Goal: Task Accomplishment & Management: Complete application form

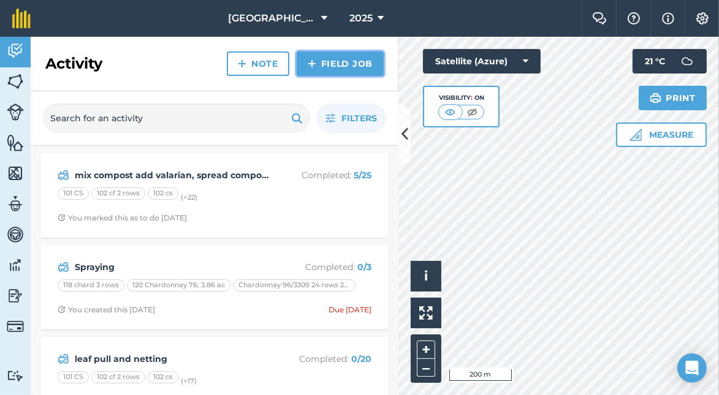
click at [327, 62] on link "Field Job" at bounding box center [340, 63] width 87 height 25
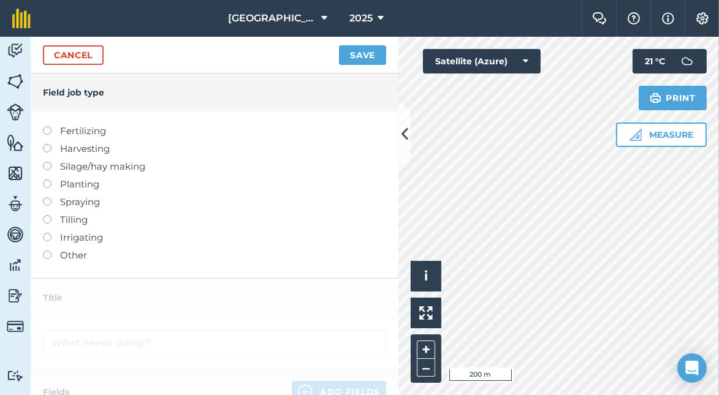
click at [46, 197] on label at bounding box center [51, 197] width 17 height 0
type input "Spraying"
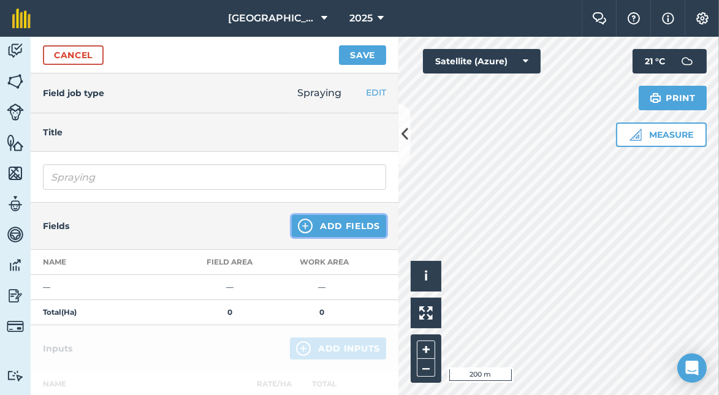
click at [321, 228] on button "Add Fields" at bounding box center [339, 226] width 94 height 22
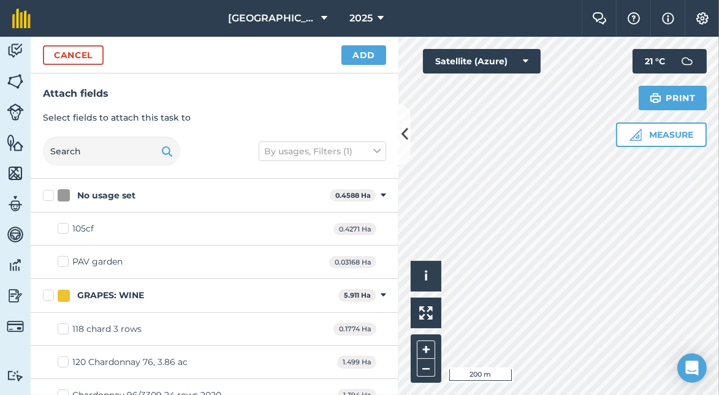
click at [61, 226] on label "105cf" at bounding box center [76, 229] width 36 height 13
click at [61, 226] on input "105cf" at bounding box center [62, 227] width 8 height 8
checkbox input "true"
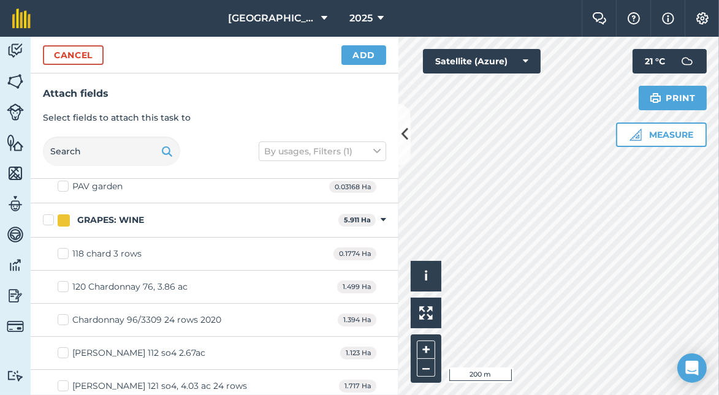
scroll to position [61, 0]
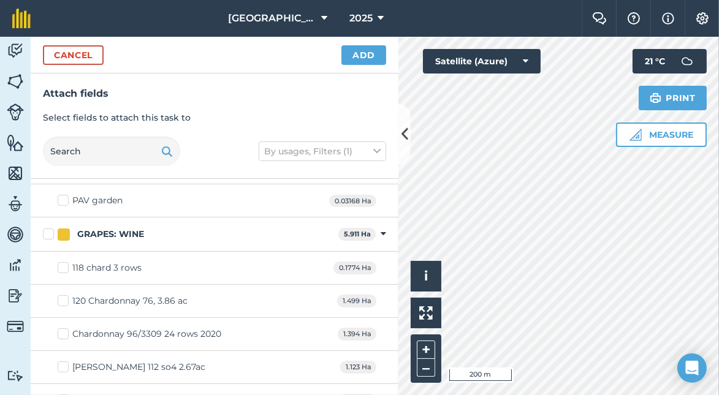
click at [48, 230] on label "GRAPES: WINE" at bounding box center [188, 234] width 291 height 13
click at [48, 230] on input "GRAPES: WINE" at bounding box center [47, 232] width 8 height 8
checkbox input "true"
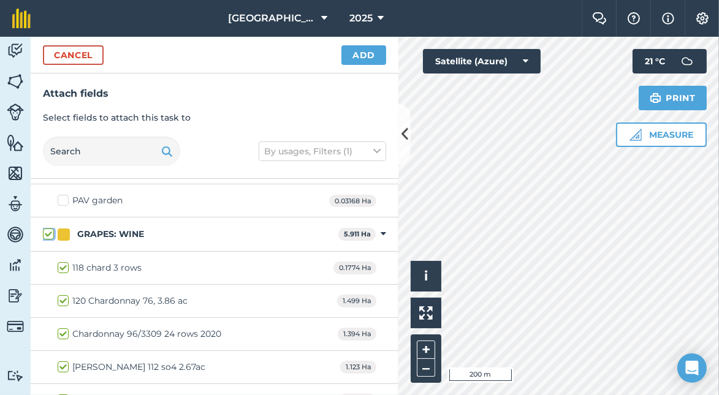
checkbox input "true"
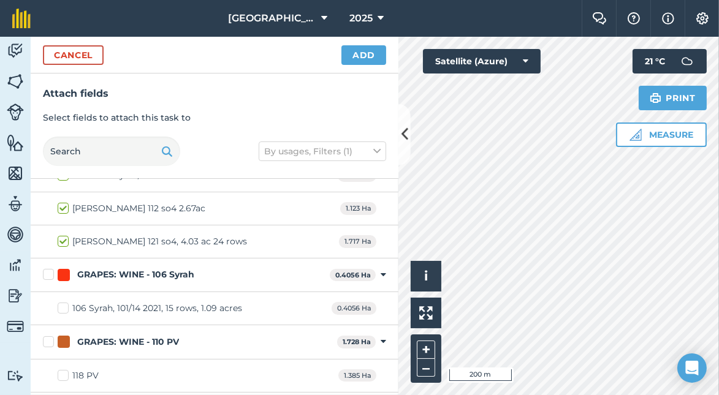
scroll to position [245, 0]
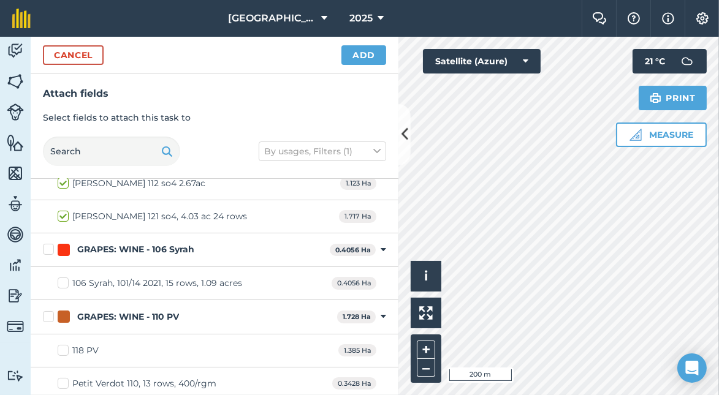
click at [49, 248] on label "GRAPES: WINE - 106 Syrah" at bounding box center [184, 249] width 282 height 13
click at [49, 248] on input "GRAPES: WINE - 106 Syrah" at bounding box center [47, 247] width 8 height 8
checkbox input "true"
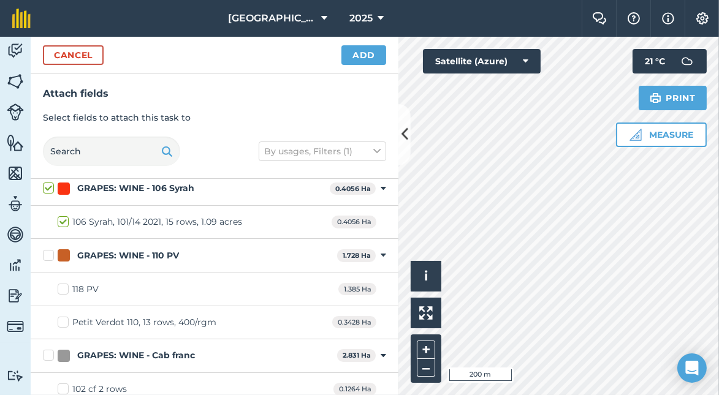
click at [49, 251] on label "GRAPES: WINE - 110 PV" at bounding box center [187, 255] width 289 height 13
click at [49, 251] on input "GRAPES: WINE - 110 PV" at bounding box center [47, 253] width 8 height 8
checkbox input "true"
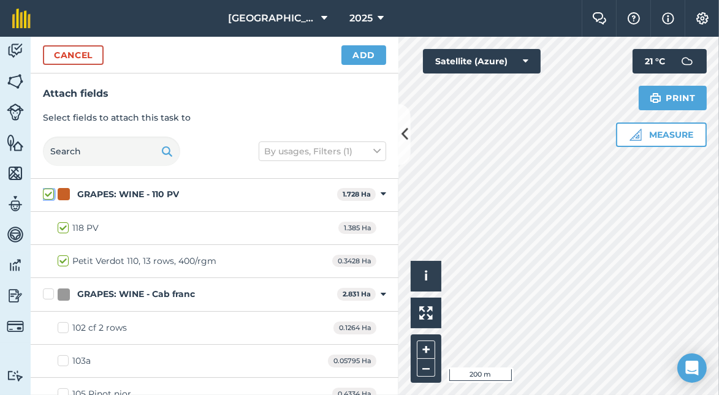
scroll to position [428, 0]
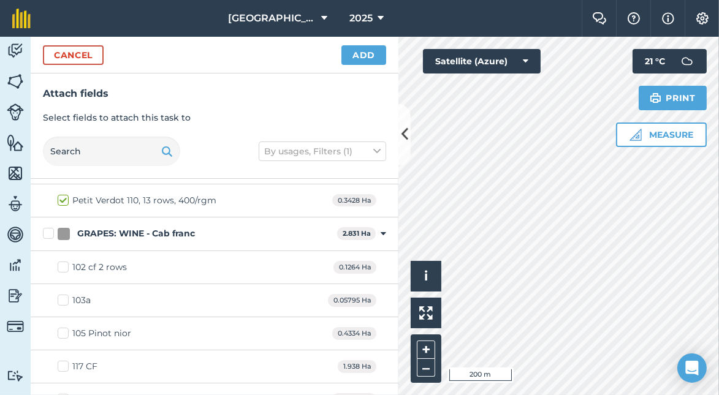
click at [48, 232] on label "GRAPES: WINE - Cab franc" at bounding box center [187, 233] width 289 height 13
click at [48, 232] on input "GRAPES: WINE - Cab franc" at bounding box center [47, 231] width 8 height 8
checkbox input "true"
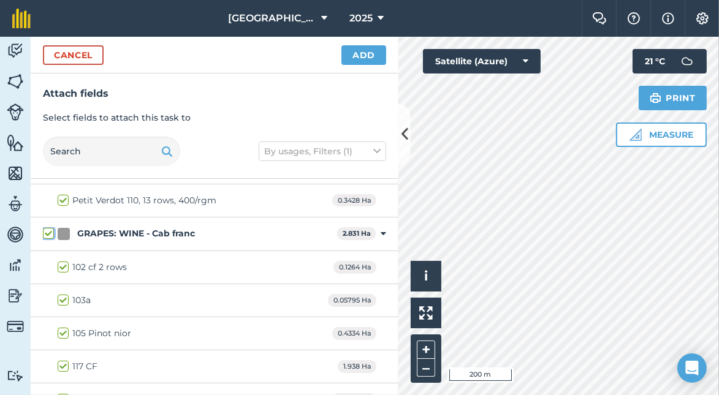
checkbox input "true"
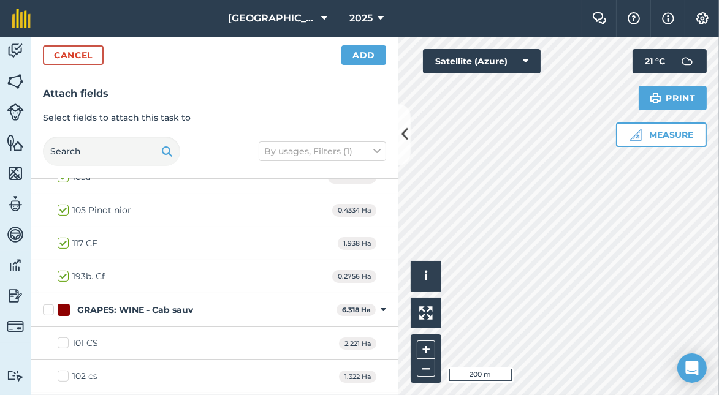
scroll to position [613, 0]
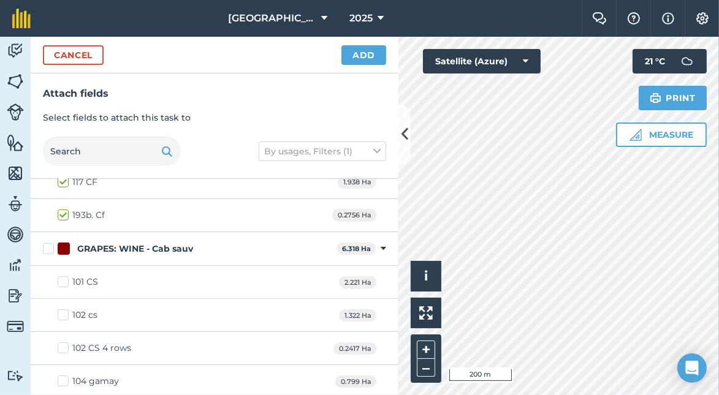
click at [46, 243] on label "GRAPES: WINE - Cab sauv" at bounding box center [187, 249] width 289 height 13
click at [46, 243] on input "GRAPES: WINE - Cab sauv" at bounding box center [47, 247] width 8 height 8
checkbox input "true"
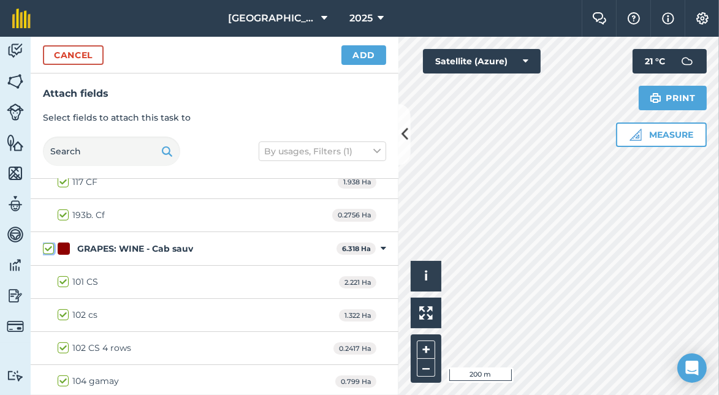
checkbox input "true"
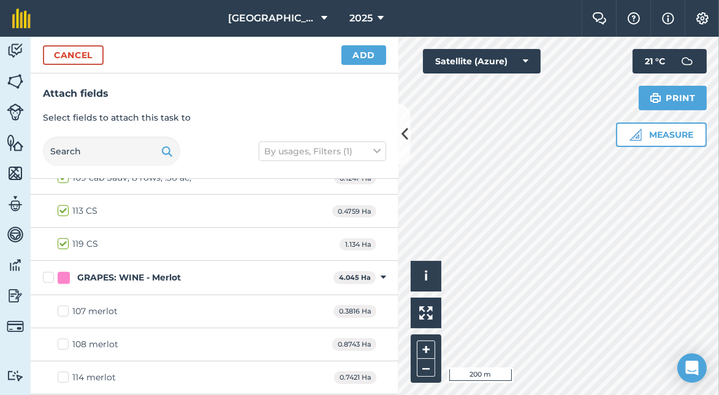
scroll to position [858, 0]
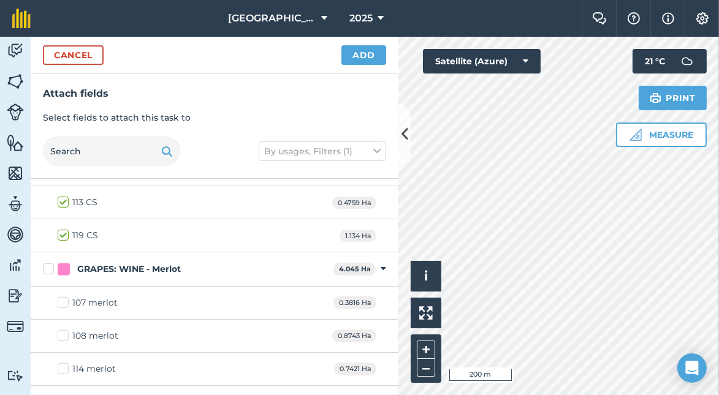
click at [50, 264] on label "GRAPES: WINE - Merlot" at bounding box center [186, 269] width 286 height 13
click at [50, 264] on input "GRAPES: WINE - Merlot" at bounding box center [47, 267] width 8 height 8
checkbox input "true"
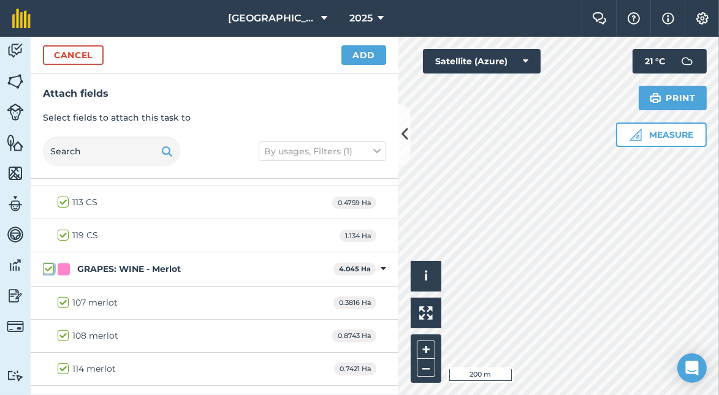
checkbox input "true"
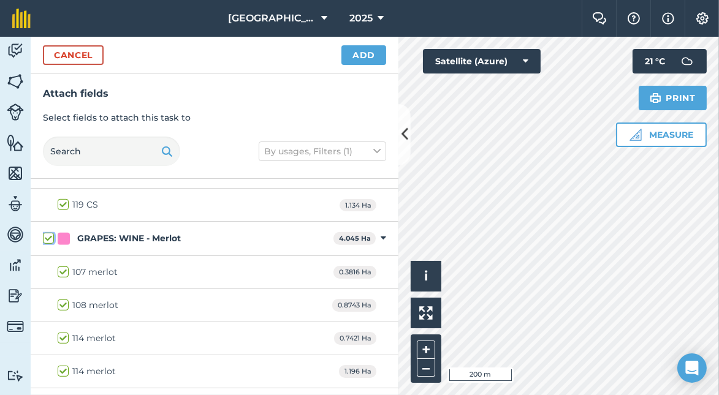
scroll to position [905, 0]
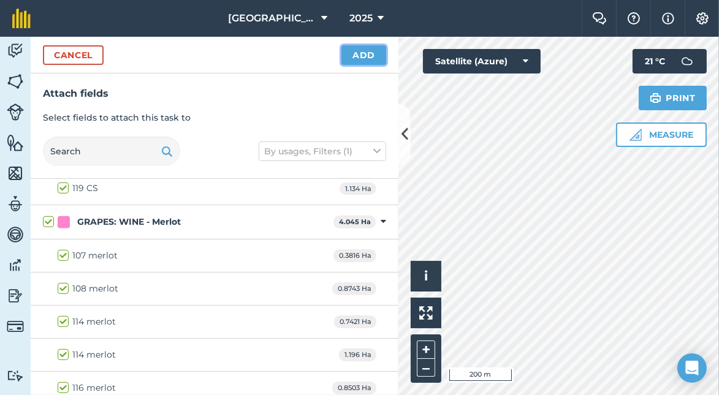
click at [359, 51] on button "Add" at bounding box center [363, 55] width 45 height 20
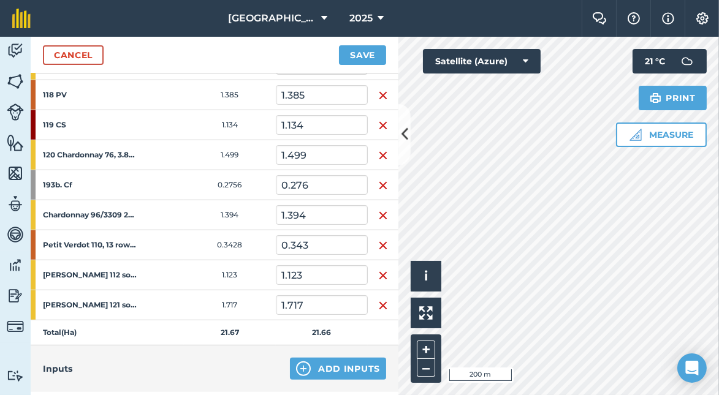
scroll to position [858, 0]
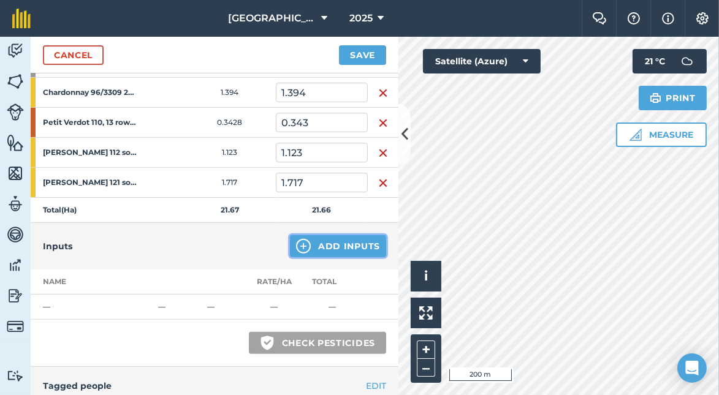
click at [337, 235] on button "Add Inputs" at bounding box center [338, 246] width 96 height 22
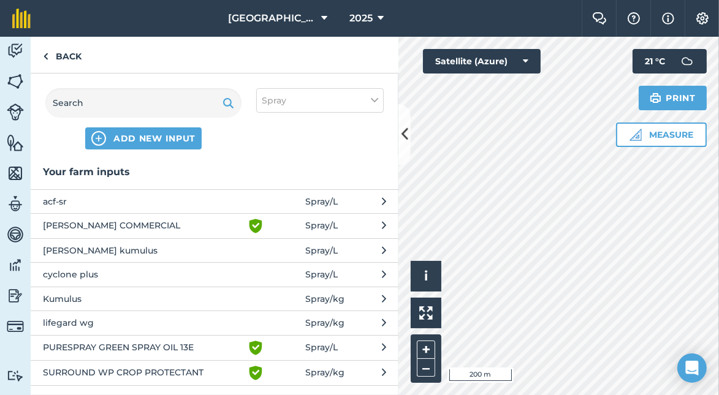
click at [186, 222] on span "[PERSON_NAME] COMMERCIAL" at bounding box center [143, 226] width 200 height 15
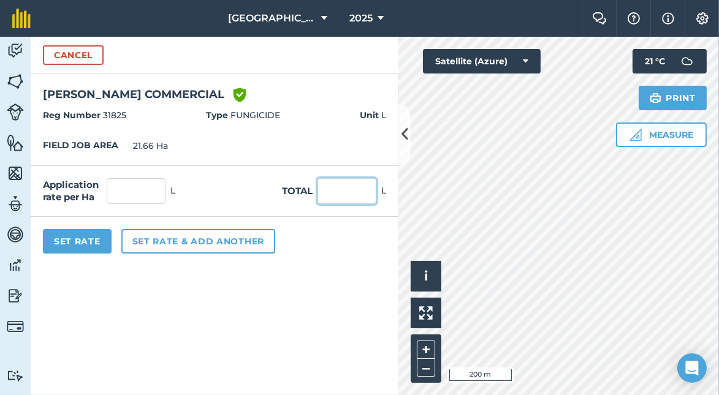
click at [333, 196] on input "text" at bounding box center [347, 191] width 59 height 26
type input "100"
type input "4.617"
click at [92, 242] on button "Set Rate" at bounding box center [77, 241] width 69 height 25
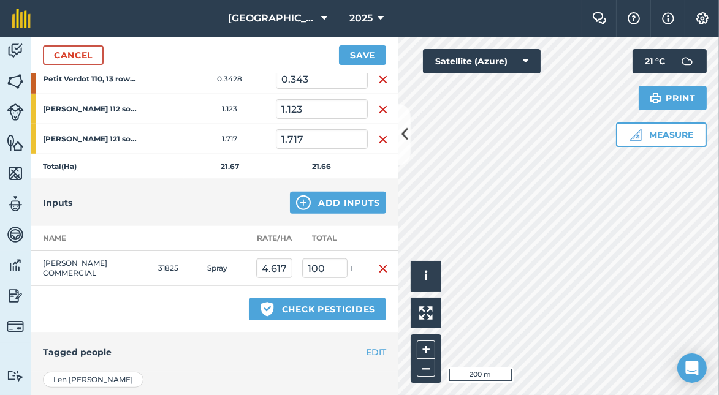
scroll to position [963, 0]
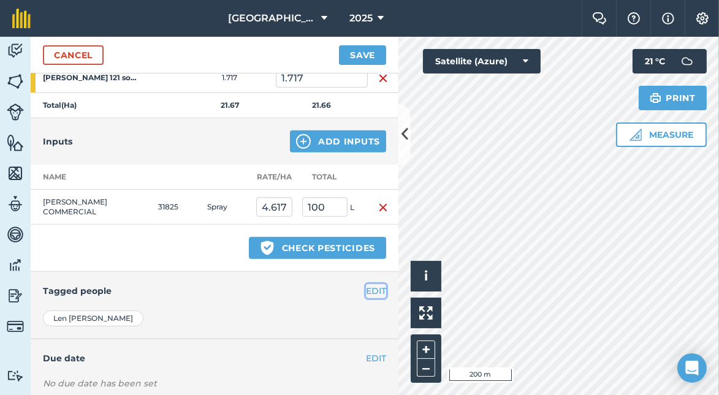
click at [369, 284] on button "EDIT" at bounding box center [376, 290] width 20 height 13
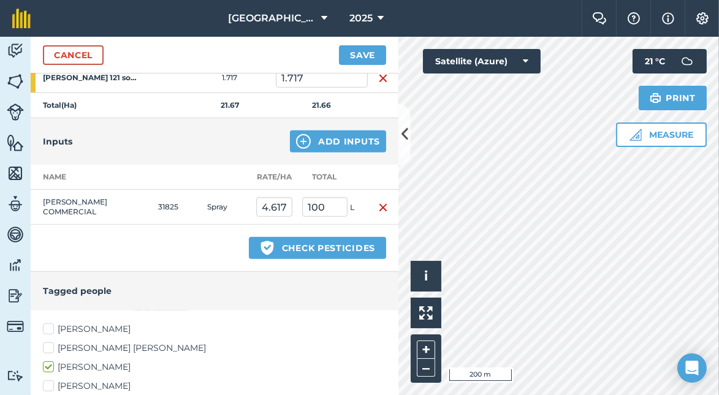
click at [51, 342] on label "[PERSON_NAME] [PERSON_NAME]" at bounding box center [214, 348] width 343 height 13
click at [51, 342] on input "[PERSON_NAME] [PERSON_NAME]" at bounding box center [47, 346] width 8 height 8
checkbox input "true"
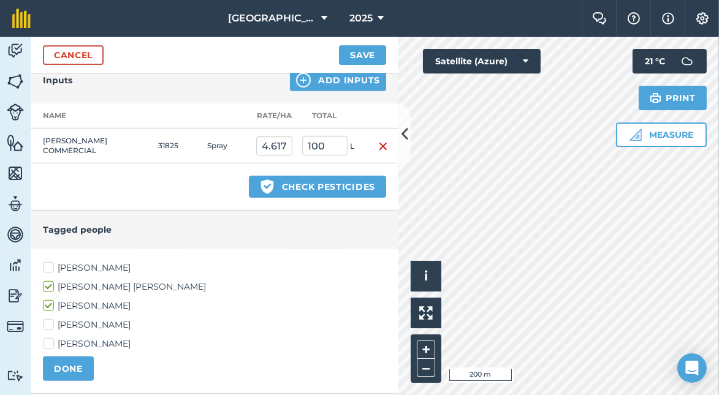
click at [50, 319] on label "[PERSON_NAME]" at bounding box center [214, 325] width 343 height 13
click at [50, 319] on input "[PERSON_NAME]" at bounding box center [47, 323] width 8 height 8
checkbox input "true"
click at [359, 53] on button "Save" at bounding box center [362, 55] width 47 height 20
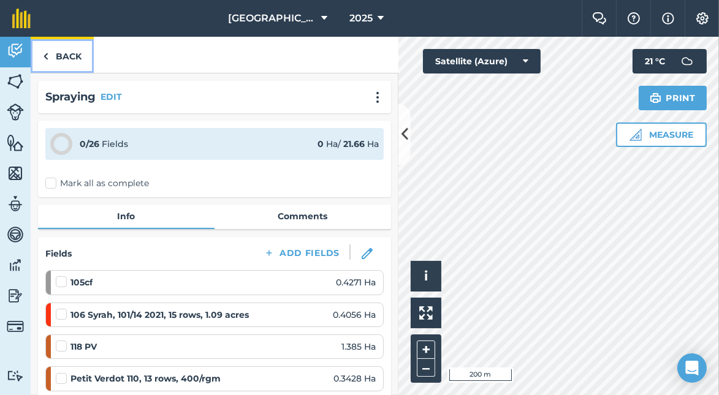
click at [62, 53] on link "Back" at bounding box center [62, 55] width 63 height 36
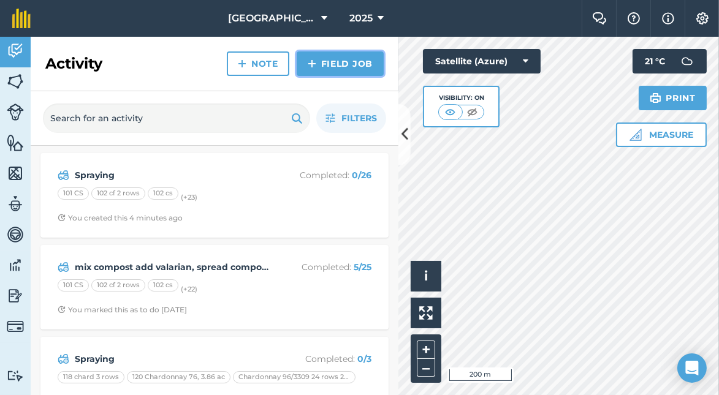
click at [338, 63] on link "Field Job" at bounding box center [340, 63] width 87 height 25
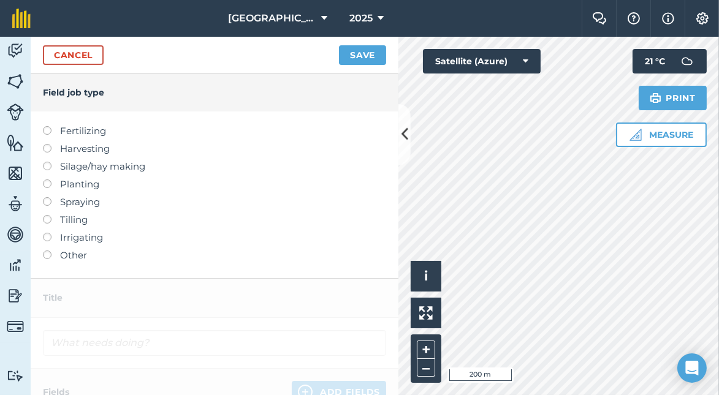
click at [47, 197] on label at bounding box center [51, 197] width 17 height 0
type input "Spraying"
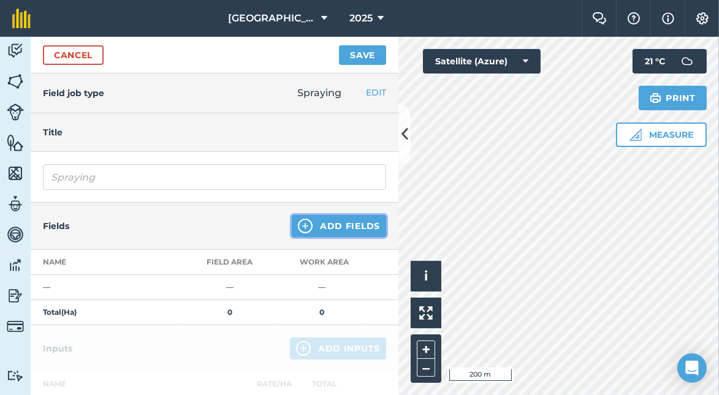
click at [339, 227] on button "Add Fields" at bounding box center [339, 226] width 94 height 22
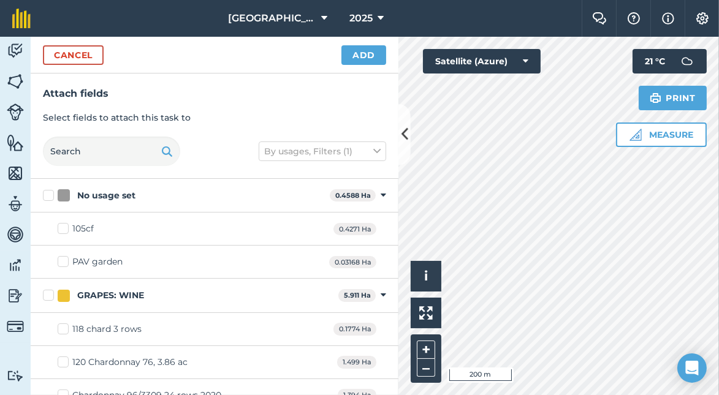
click at [48, 197] on label "No usage set" at bounding box center [184, 195] width 282 height 13
click at [48, 197] on input "No usage set" at bounding box center [47, 193] width 8 height 8
checkbox input "true"
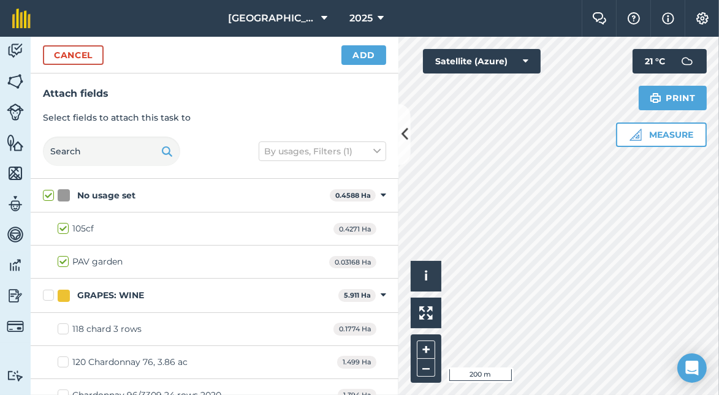
click at [49, 296] on label "GRAPES: WINE" at bounding box center [188, 295] width 291 height 13
click at [49, 296] on input "GRAPES: WINE" at bounding box center [47, 293] width 8 height 8
checkbox input "true"
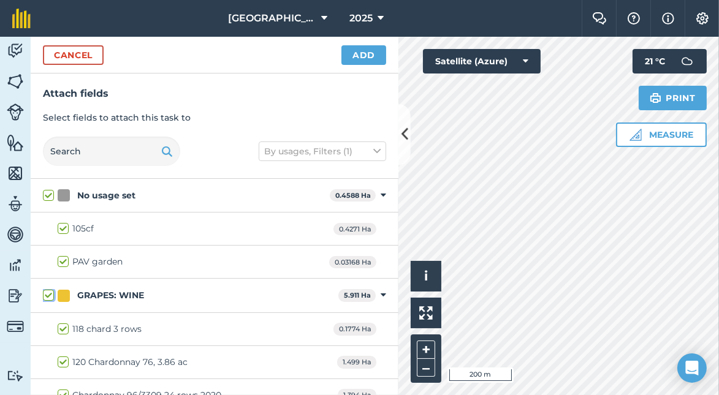
checkbox input "true"
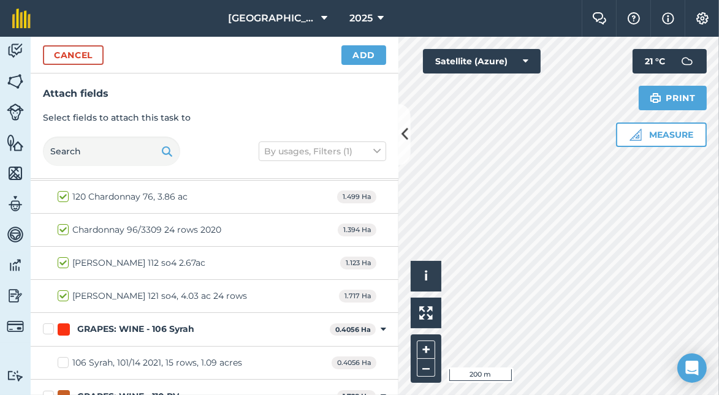
scroll to position [183, 0]
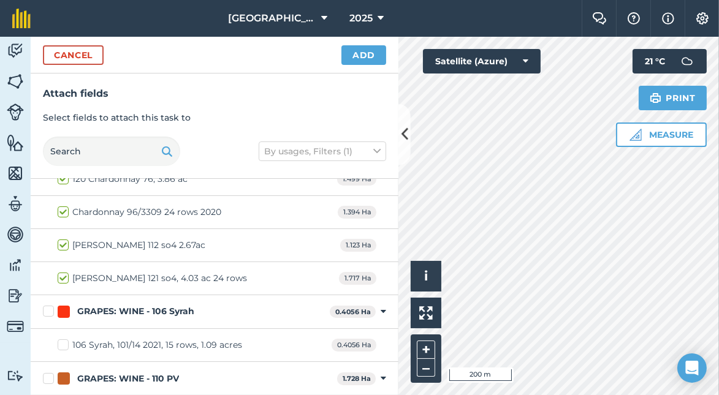
click at [48, 309] on label "GRAPES: WINE - 106 Syrah" at bounding box center [184, 311] width 282 height 13
click at [48, 309] on input "GRAPES: WINE - 106 Syrah" at bounding box center [47, 309] width 8 height 8
checkbox input "true"
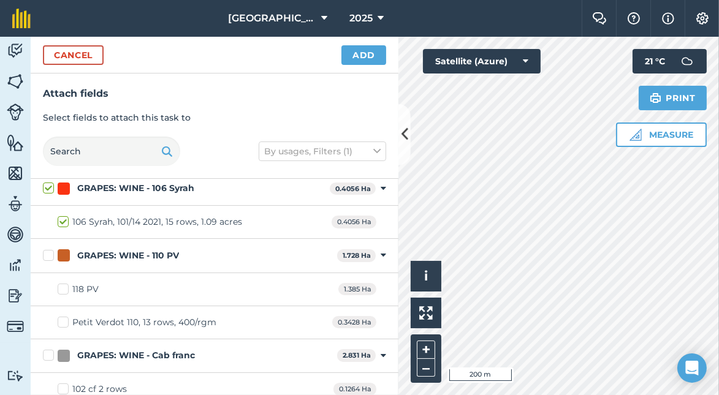
click at [51, 252] on label "GRAPES: WINE - 110 PV" at bounding box center [187, 255] width 289 height 13
click at [51, 252] on input "GRAPES: WINE - 110 PV" at bounding box center [47, 253] width 8 height 8
checkbox input "true"
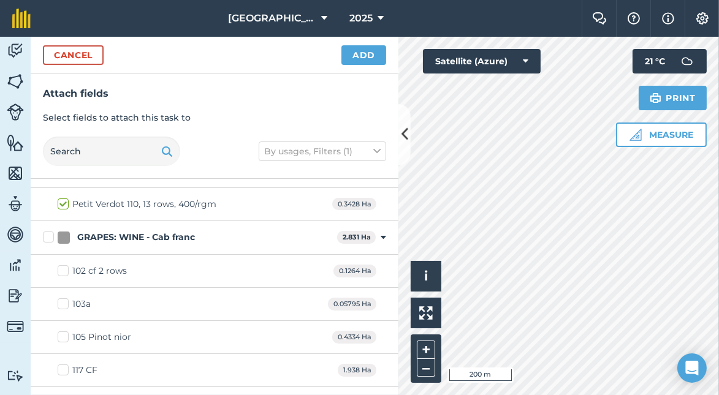
scroll to position [428, 0]
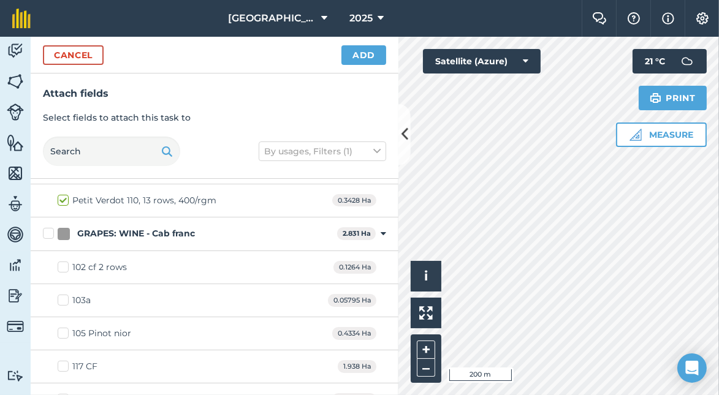
click at [45, 227] on label "GRAPES: WINE - Cab franc" at bounding box center [187, 233] width 289 height 13
click at [45, 227] on input "GRAPES: WINE - Cab franc" at bounding box center [47, 231] width 8 height 8
checkbox input "true"
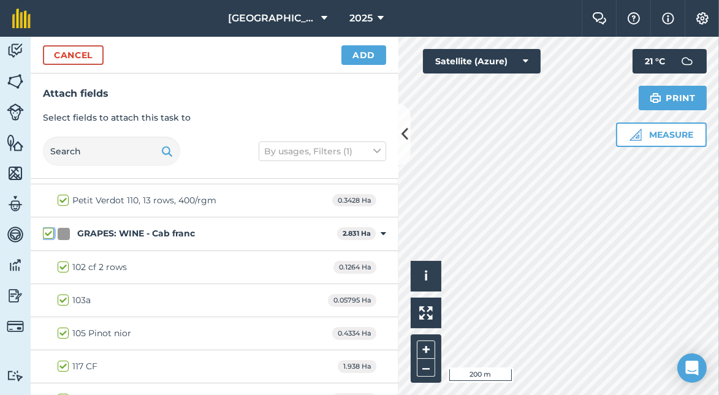
checkbox input "true"
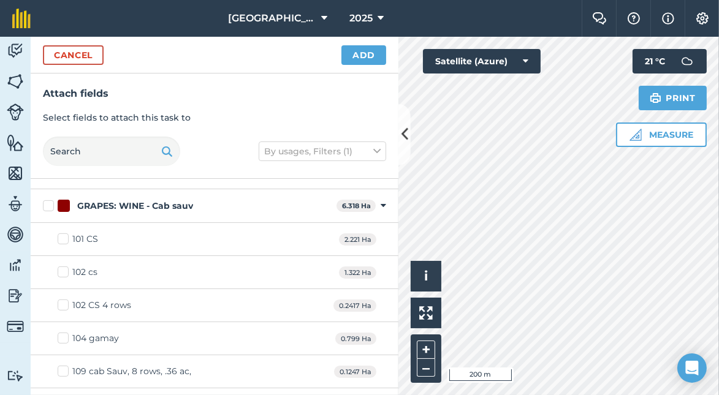
scroll to position [674, 0]
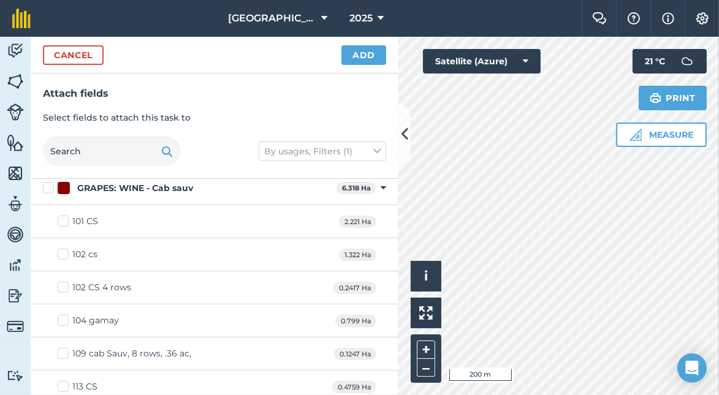
click at [48, 183] on label "GRAPES: WINE - Cab sauv" at bounding box center [187, 188] width 289 height 13
click at [48, 183] on input "GRAPES: WINE - Cab sauv" at bounding box center [47, 186] width 8 height 8
checkbox input "true"
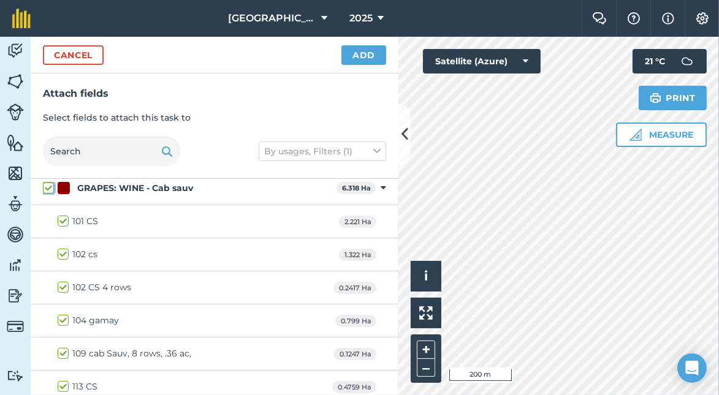
checkbox input "true"
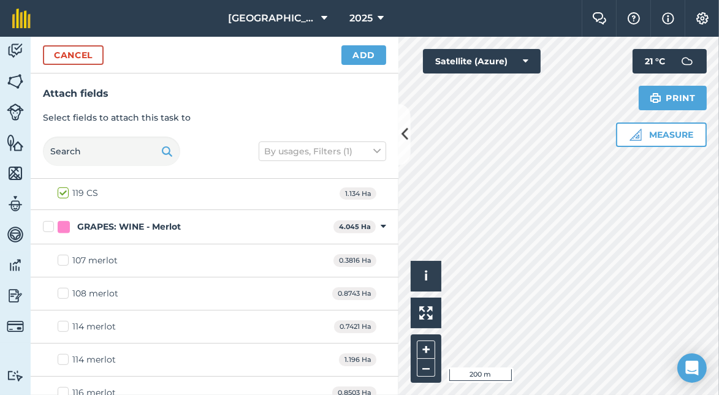
scroll to position [905, 0]
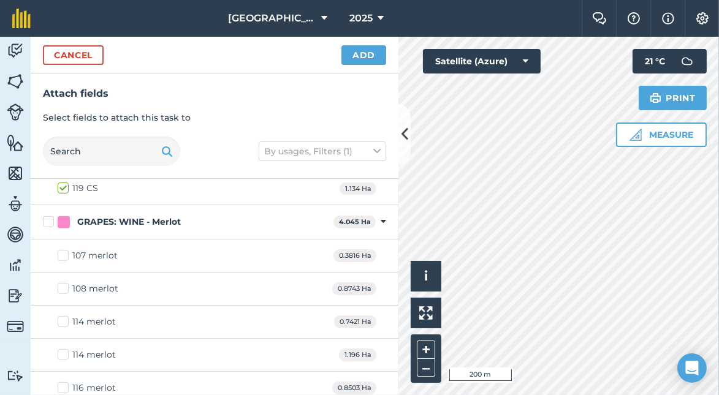
click at [47, 216] on label "GRAPES: WINE - Merlot" at bounding box center [186, 222] width 286 height 13
click at [47, 216] on input "GRAPES: WINE - Merlot" at bounding box center [47, 220] width 8 height 8
checkbox input "true"
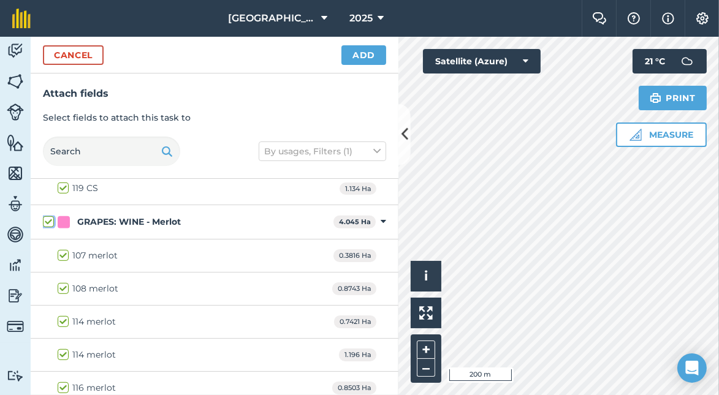
checkbox input "true"
click at [366, 58] on button "Add" at bounding box center [363, 55] width 45 height 20
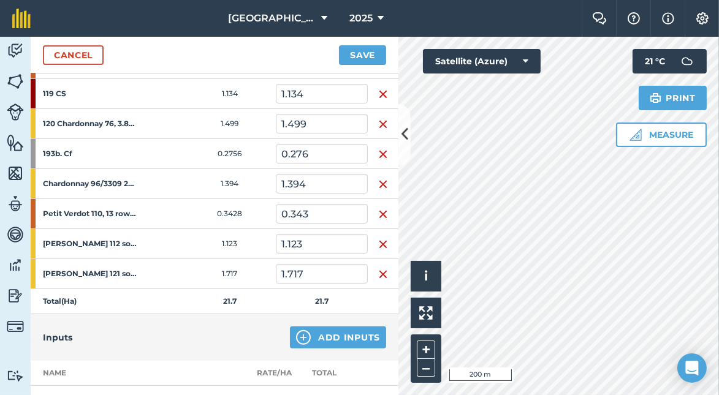
scroll to position [919, 0]
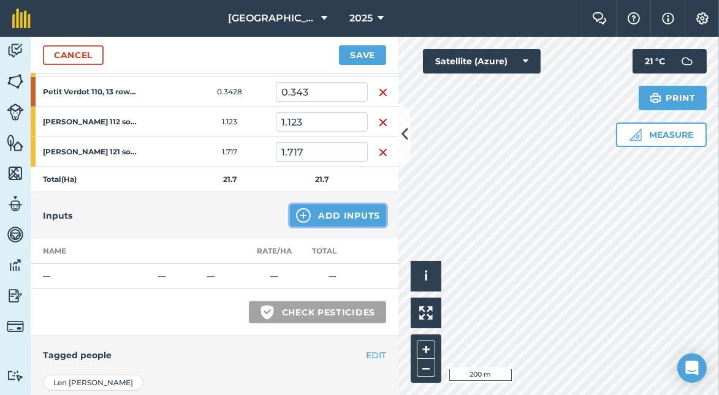
click at [340, 205] on button "Add Inputs" at bounding box center [338, 216] width 96 height 22
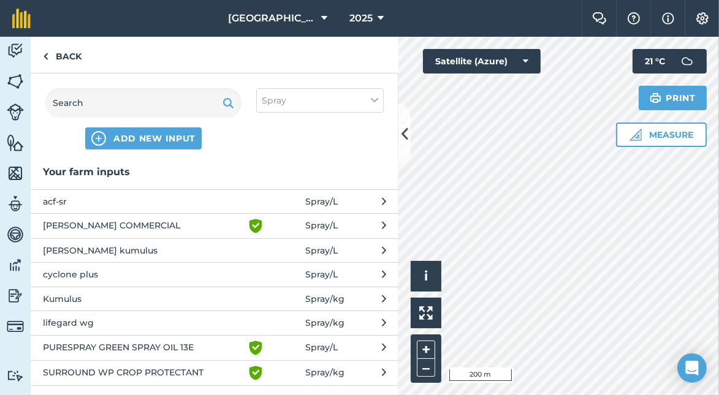
click at [162, 221] on span "[PERSON_NAME] COMMERCIAL" at bounding box center [143, 226] width 200 height 15
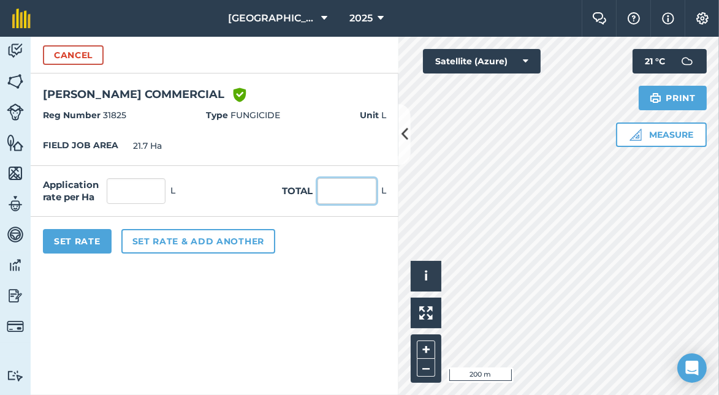
click at [323, 191] on input "text" at bounding box center [347, 191] width 59 height 26
type input "140"
type input "6.452"
click at [69, 239] on button "Set Rate" at bounding box center [77, 241] width 69 height 25
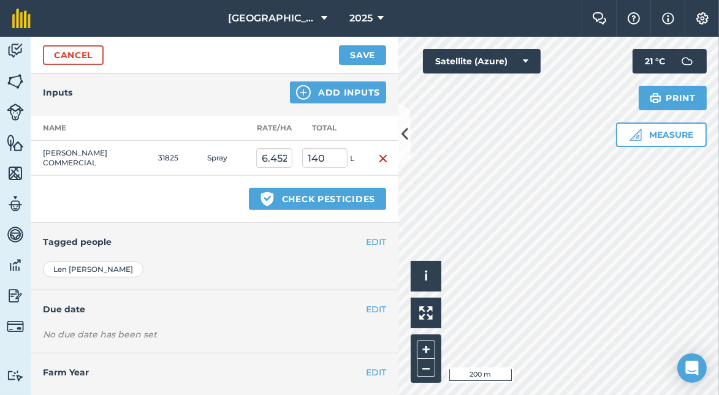
scroll to position [1054, 0]
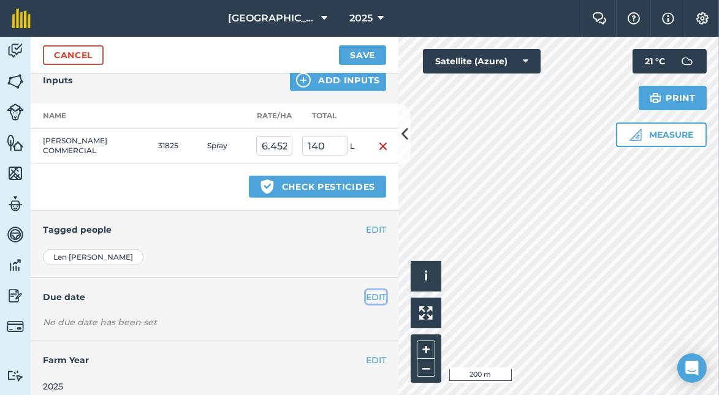
click at [369, 291] on button "EDIT" at bounding box center [376, 297] width 20 height 13
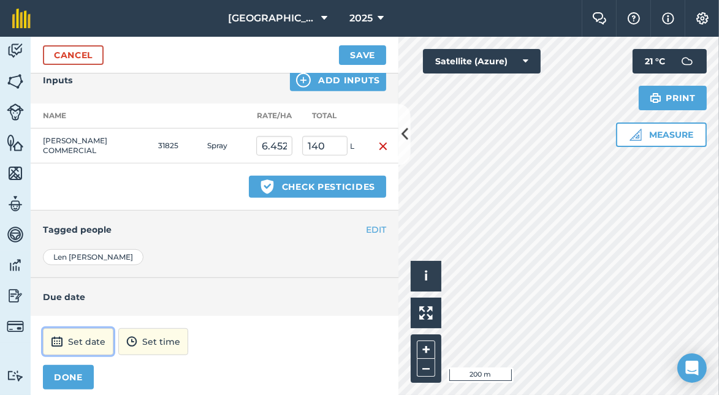
click at [73, 332] on button "Set date" at bounding box center [78, 342] width 70 height 27
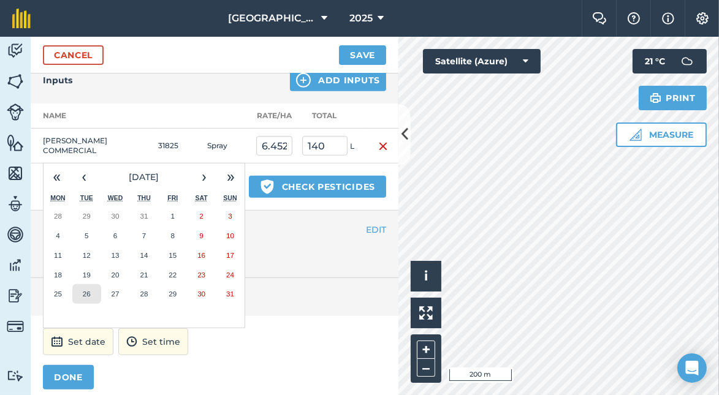
click at [85, 290] on abbr "26" at bounding box center [87, 294] width 8 height 8
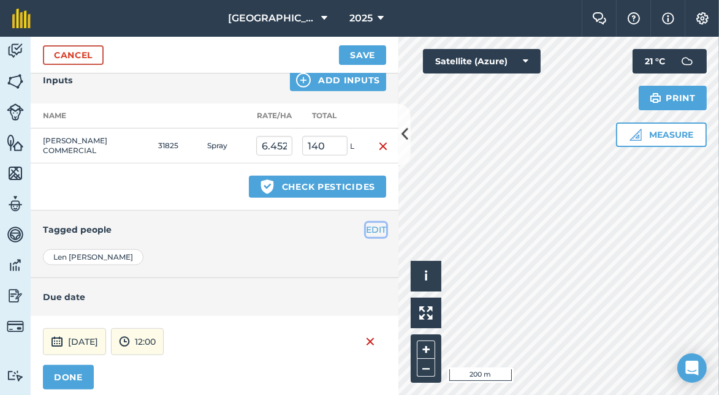
click at [367, 223] on button "EDIT" at bounding box center [376, 229] width 20 height 13
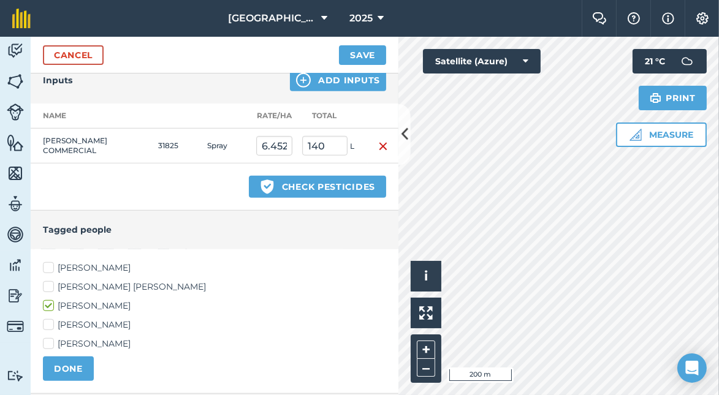
click at [50, 319] on label "[PERSON_NAME]" at bounding box center [214, 325] width 343 height 13
click at [50, 319] on input "[PERSON_NAME]" at bounding box center [47, 323] width 8 height 8
checkbox input "true"
click at [80, 357] on button "DONE" at bounding box center [68, 369] width 51 height 25
